Goal: Task Accomplishment & Management: Manage account settings

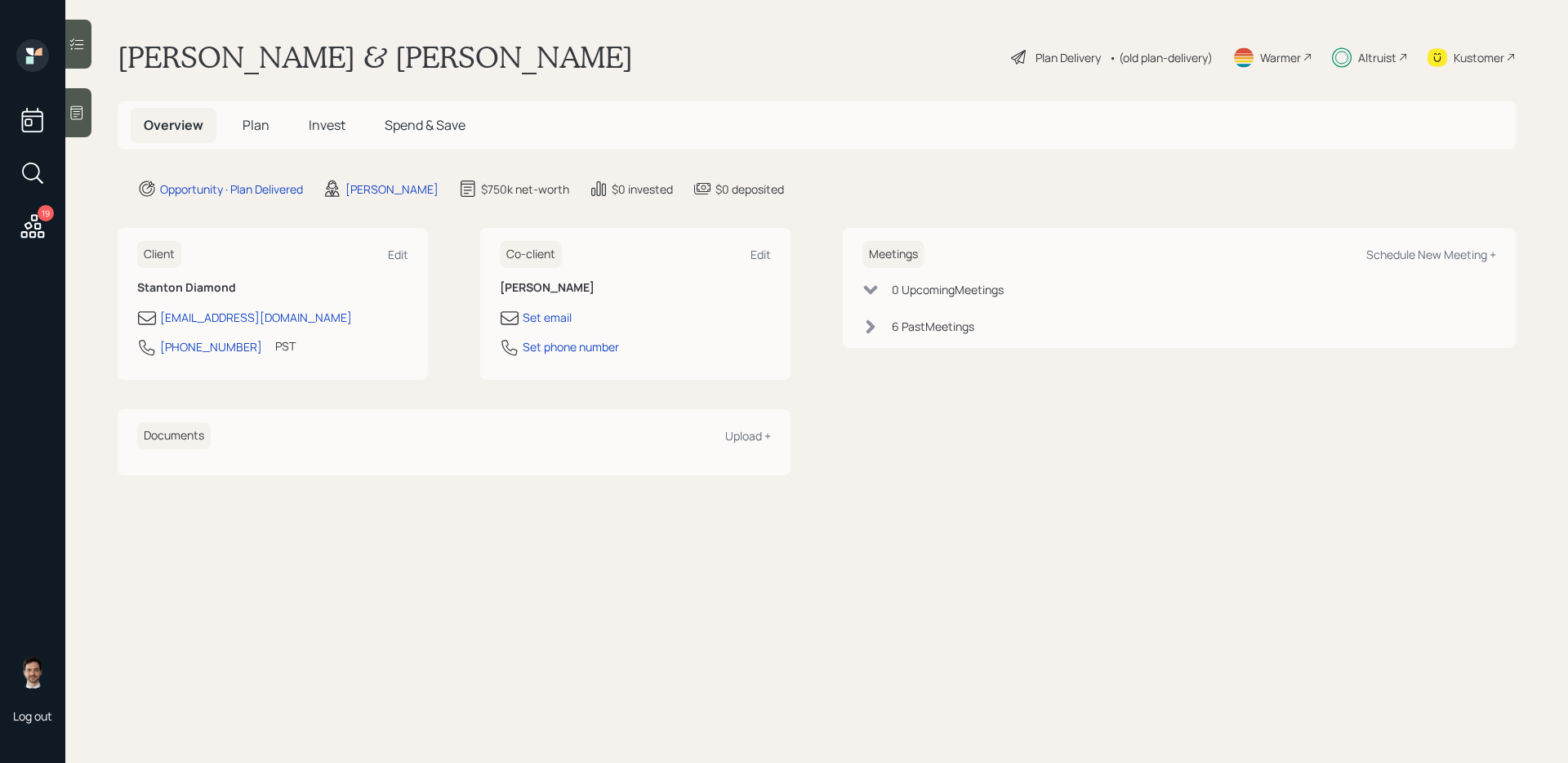
click at [323, 131] on span "Invest" at bounding box center [327, 125] width 37 height 18
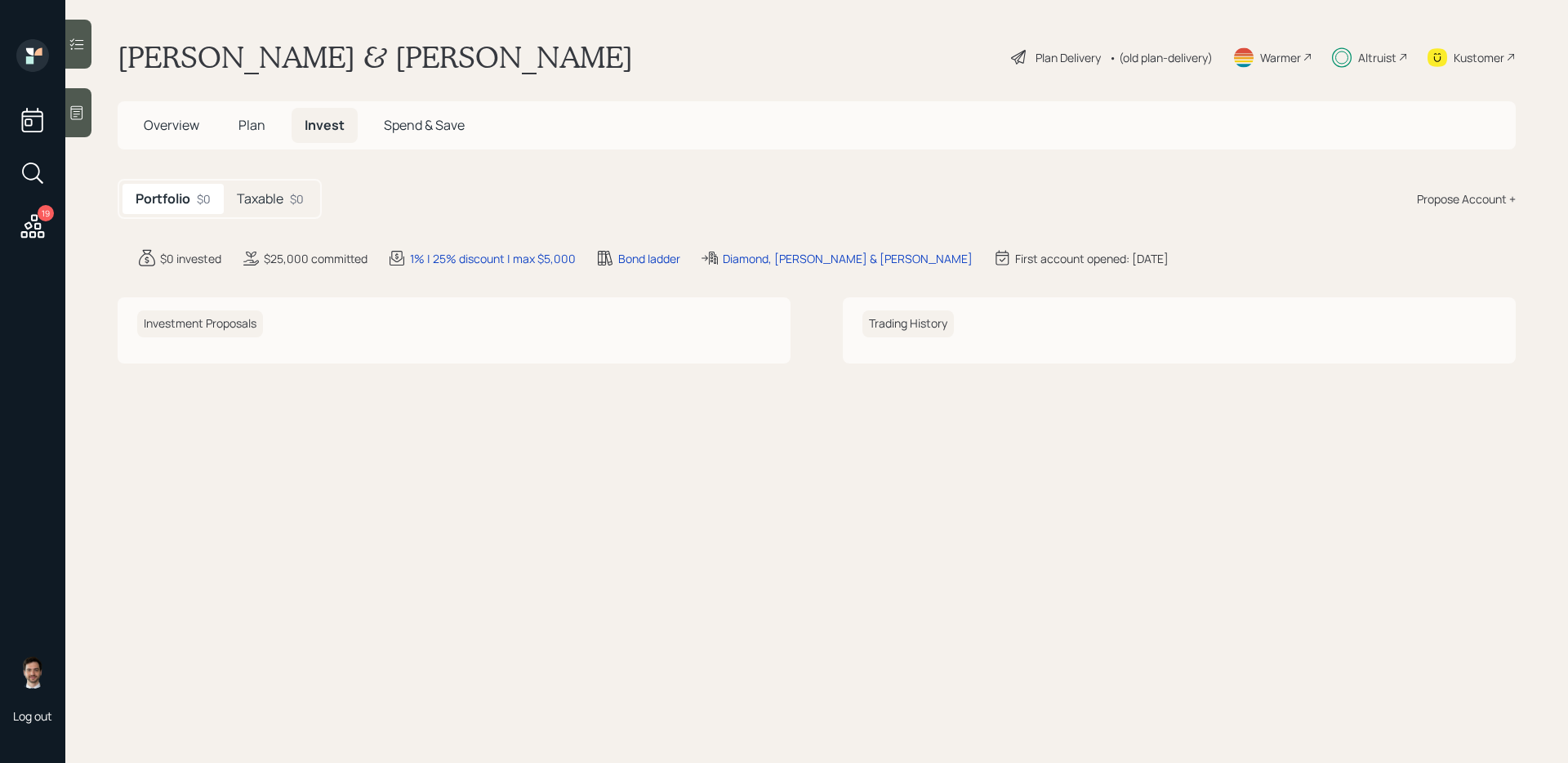
click at [260, 200] on h5 "Taxable" at bounding box center [260, 199] width 46 height 15
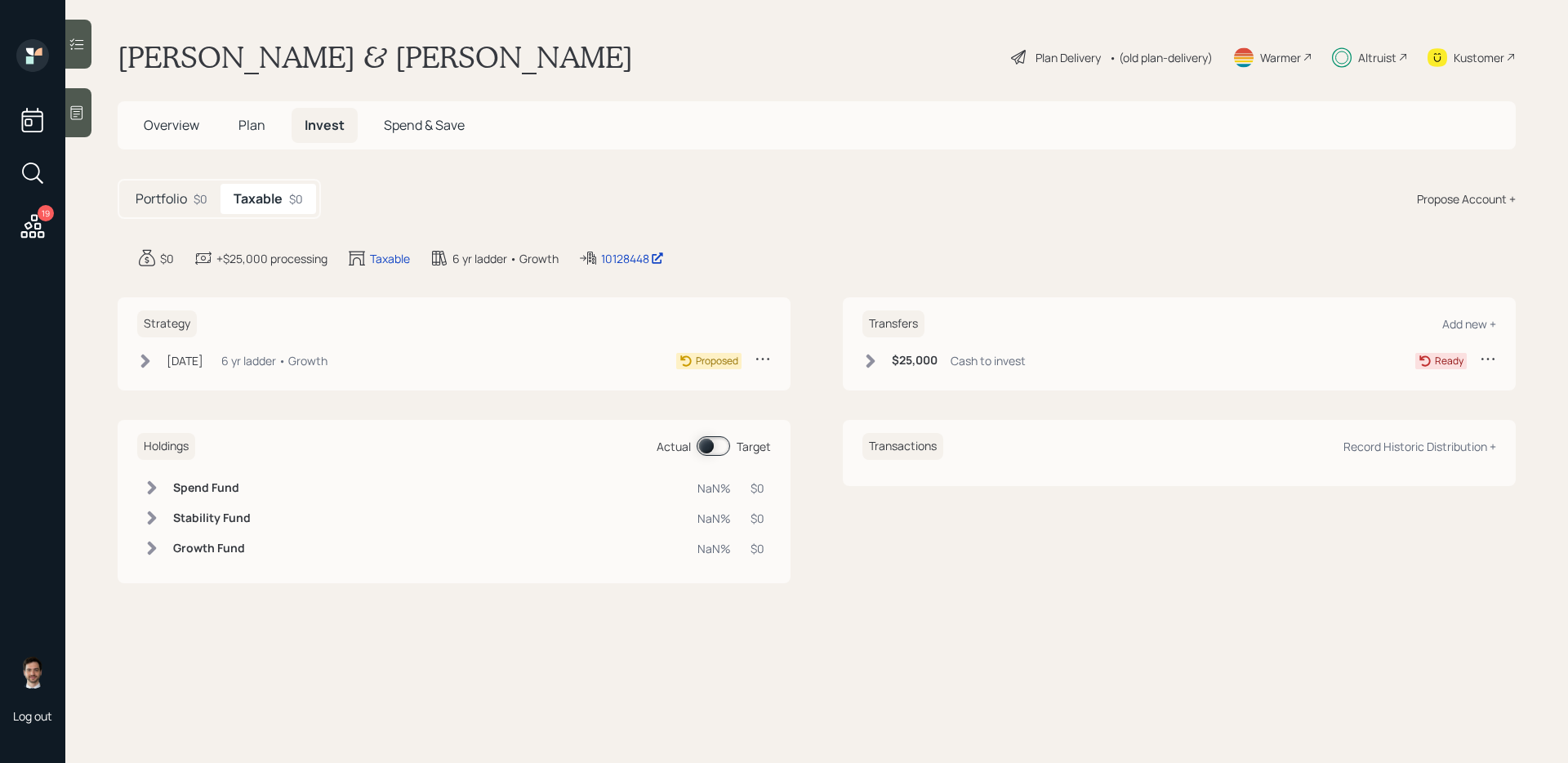
click at [1480, 367] on div at bounding box center [1487, 360] width 16 height 21
click at [1414, 404] on div "Cancel Transfer" at bounding box center [1436, 406] width 118 height 15
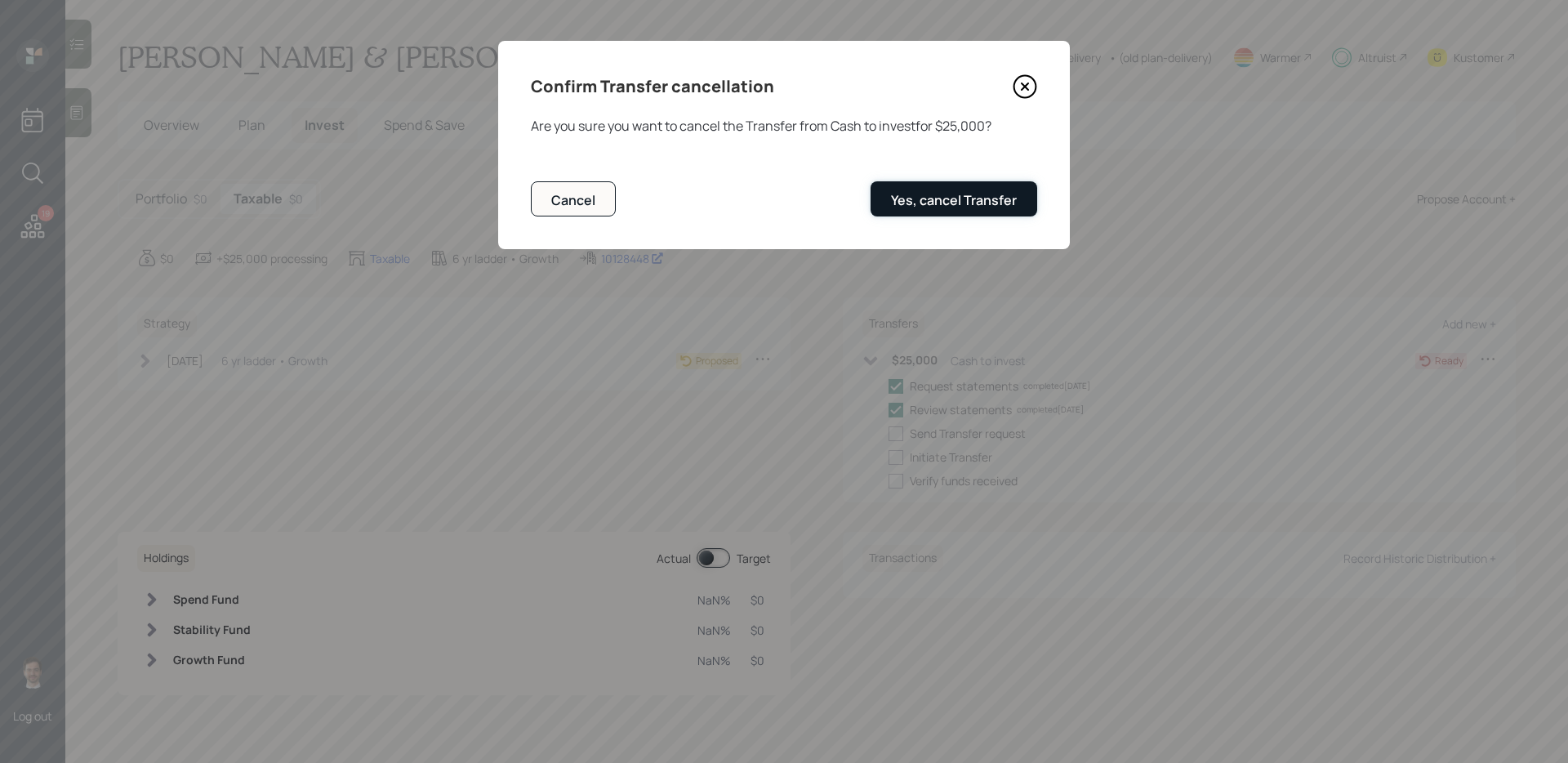
click at [995, 204] on div "Yes, cancel Transfer" at bounding box center [953, 200] width 126 height 18
